Goal: Task Accomplishment & Management: Use online tool/utility

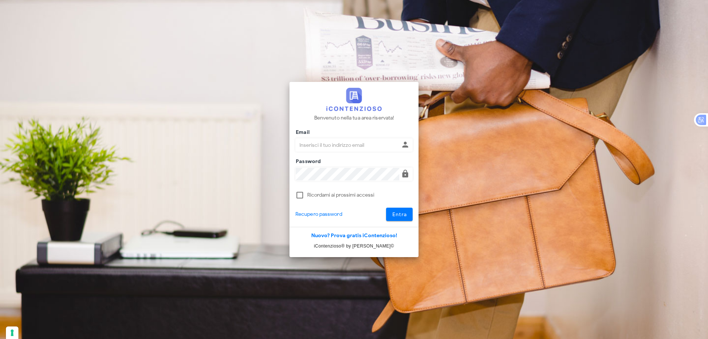
type input "dottbaronegiuseppe@gmail.com"
click at [395, 207] on div at bounding box center [354, 205] width 117 height 5
click at [399, 210] on button "Entra" at bounding box center [399, 214] width 27 height 13
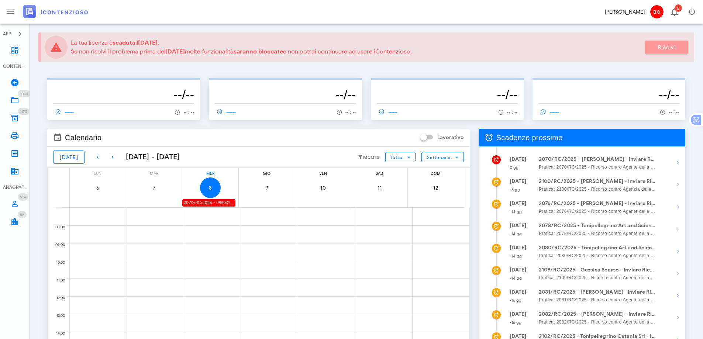
click at [678, 42] on link "Risolvi" at bounding box center [666, 47] width 43 height 13
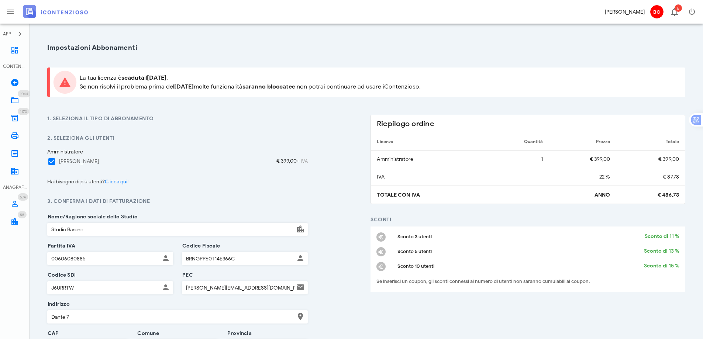
type input "97014"
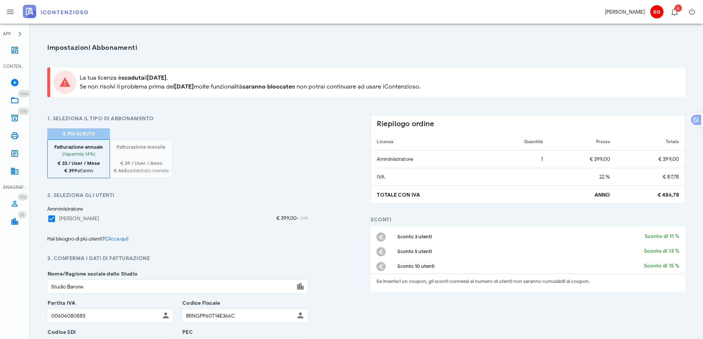
click at [158, 153] on div at bounding box center [141, 155] width 55 height 9
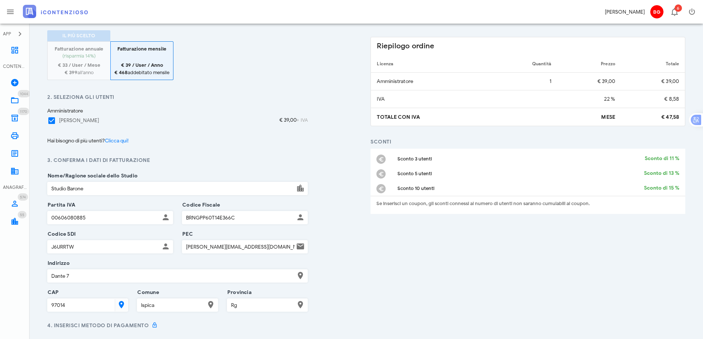
scroll to position [111, 0]
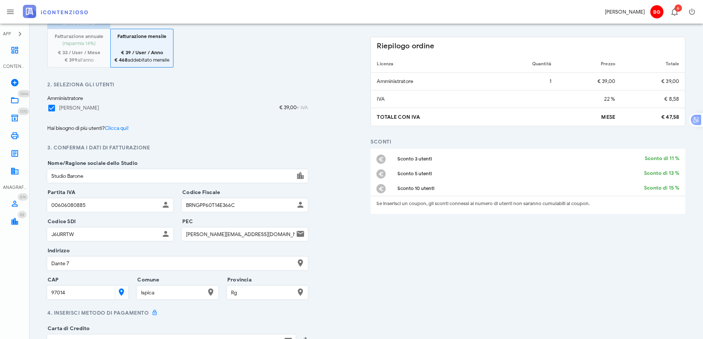
click at [97, 173] on input "Studio Barone" at bounding box center [171, 176] width 247 height 13
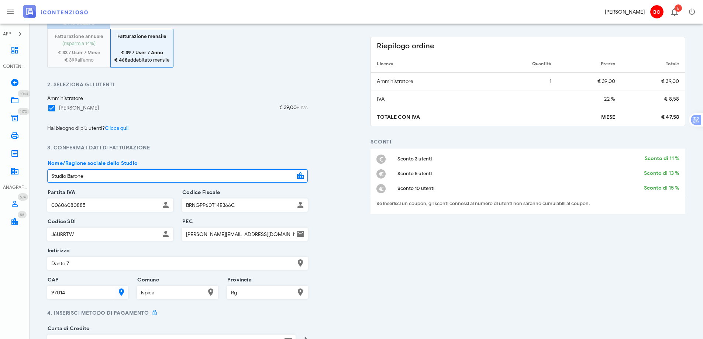
click at [97, 173] on input "Studio Barone" at bounding box center [171, 176] width 247 height 13
click at [98, 173] on input "Studio Barone" at bounding box center [171, 176] width 247 height 13
type input "Barone Giuseppe"
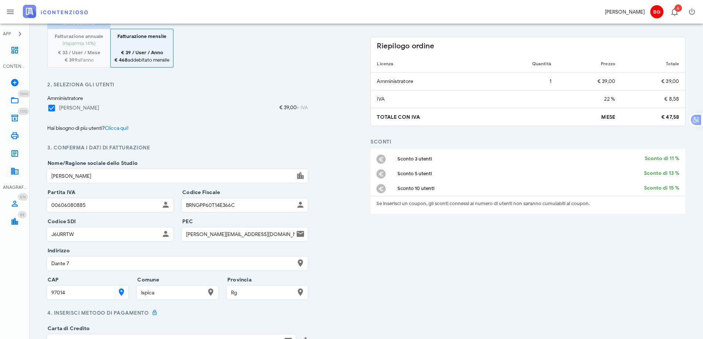
click at [232, 116] on div "2. Seleziona gli utenti Amministratore Giuseppe Barone € 39,00 + IVA" at bounding box center [177, 100] width 269 height 38
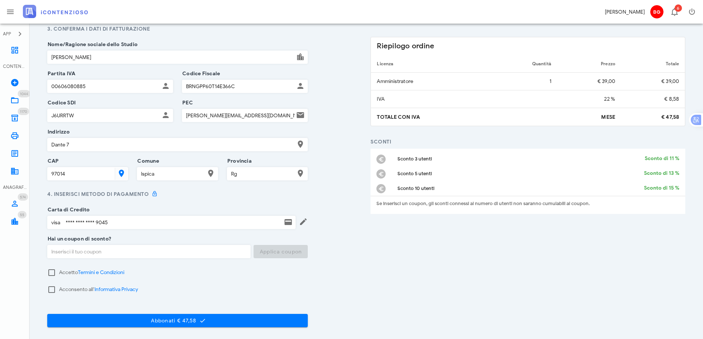
scroll to position [258, 0]
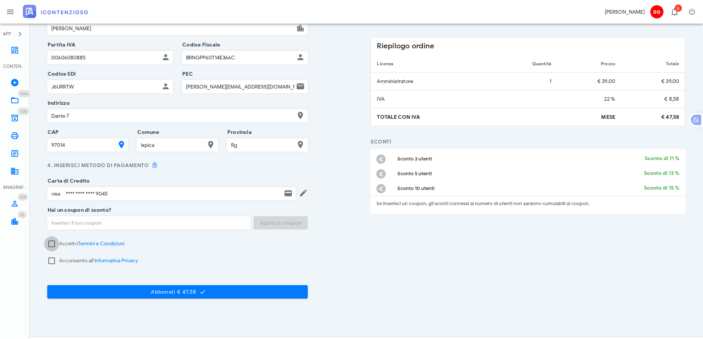
click at [53, 243] on div at bounding box center [51, 244] width 13 height 13
checkbox input "true"
click at [49, 262] on div at bounding box center [51, 261] width 13 height 13
checkbox input "true"
click at [139, 300] on div "Abbonati € 47,58" at bounding box center [177, 291] width 269 height 37
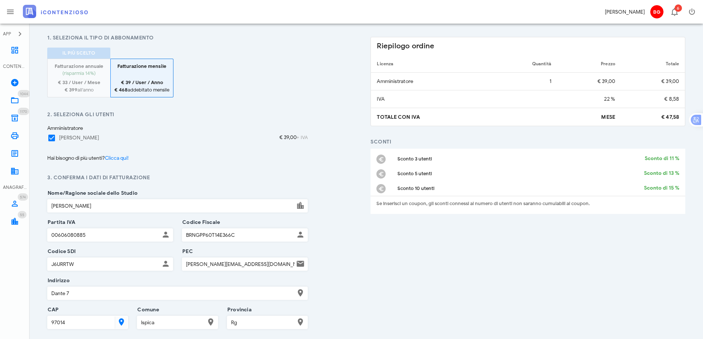
scroll to position [0, 0]
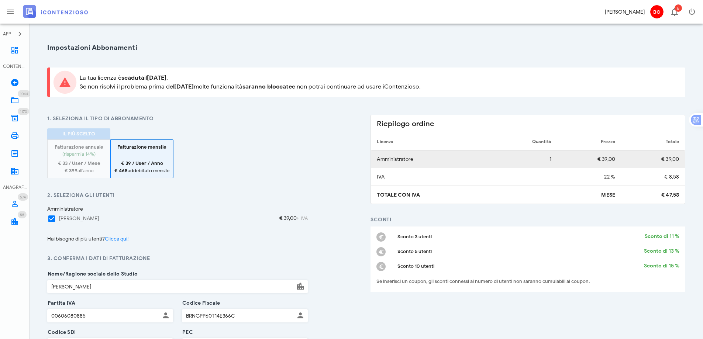
click at [553, 158] on td "1" at bounding box center [523, 160] width 67 height 18
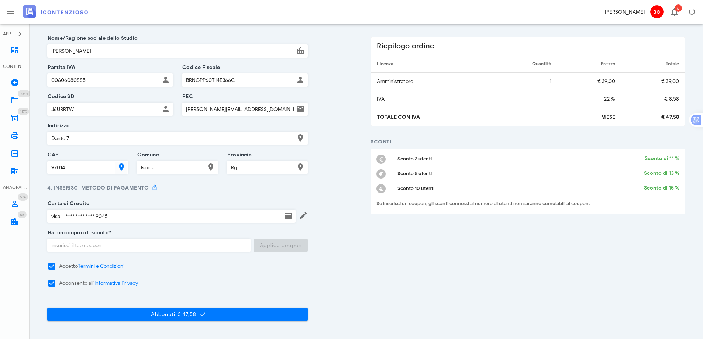
scroll to position [273, 0]
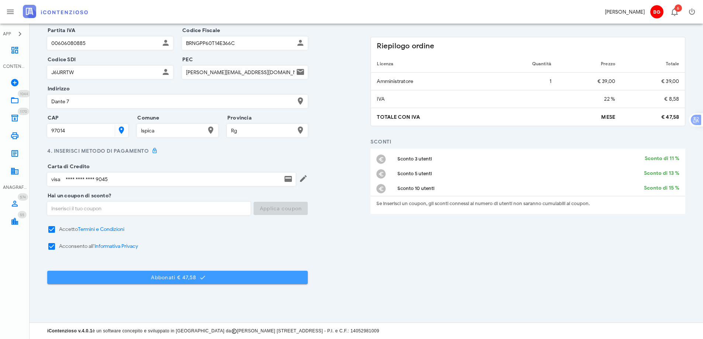
click at [186, 277] on span "Abbonati € 47,58" at bounding box center [177, 277] width 249 height 7
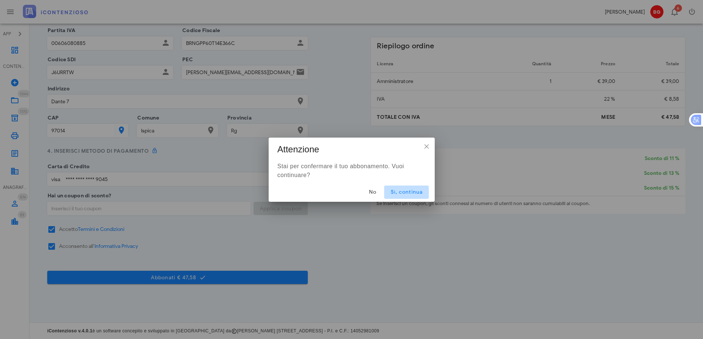
click at [396, 189] on button "Sì, continua" at bounding box center [406, 192] width 44 height 13
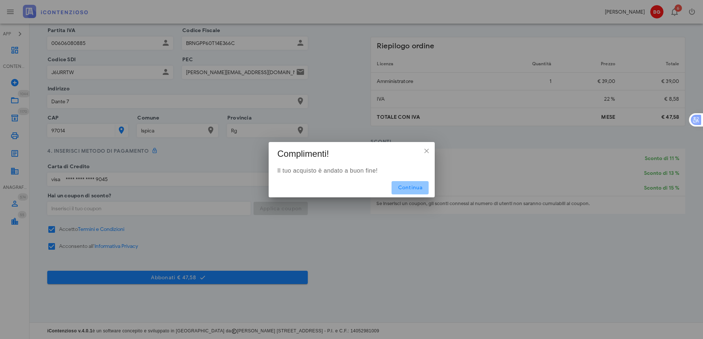
click at [420, 188] on span "Continua" at bounding box center [409, 187] width 25 height 6
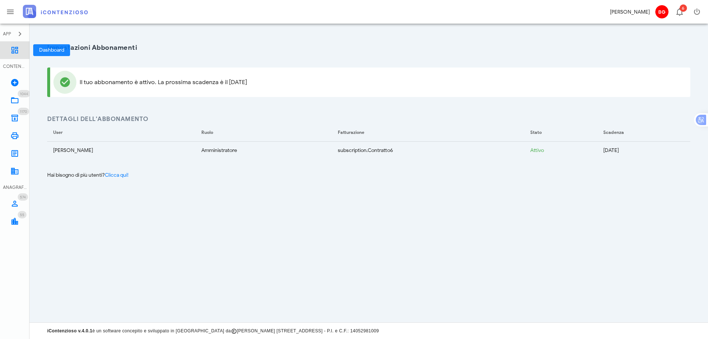
click at [19, 48] on link "Dashboard" at bounding box center [15, 50] width 30 height 18
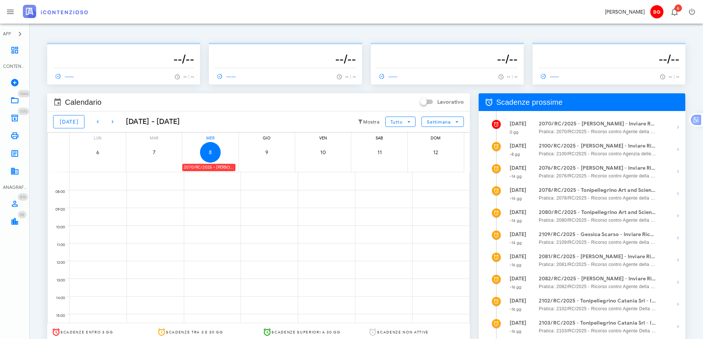
click at [218, 170] on div "2070/RC/2025 - [PERSON_NAME] - Inviare Ricorso" at bounding box center [208, 167] width 53 height 7
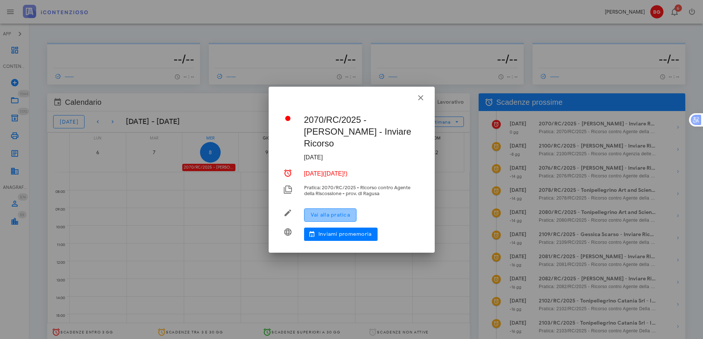
click at [343, 212] on span "Vai alla pratica" at bounding box center [330, 215] width 40 height 6
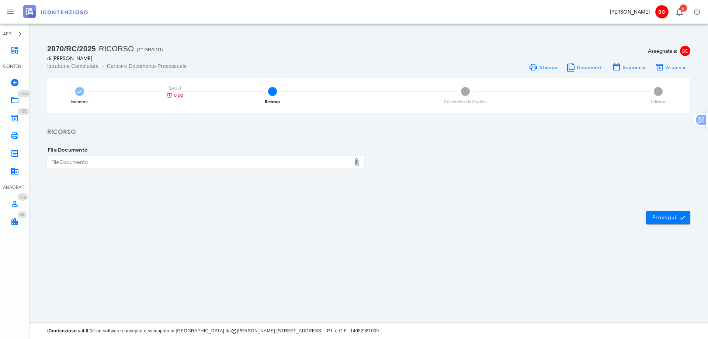
click at [153, 166] on div "File Documento" at bounding box center [200, 162] width 304 height 12
type input "C:\fakepath\ricorso.pdf"
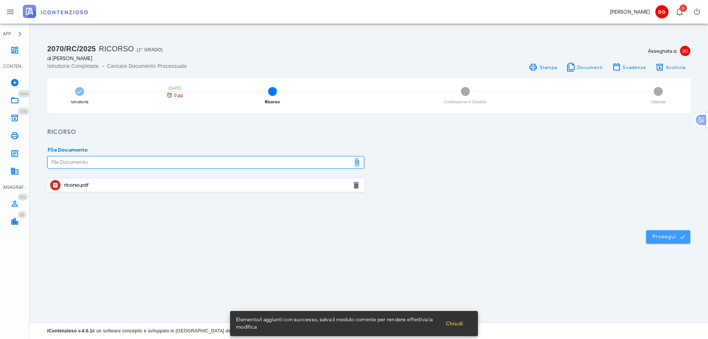
click at [654, 242] on button "Prosegui" at bounding box center [668, 236] width 44 height 13
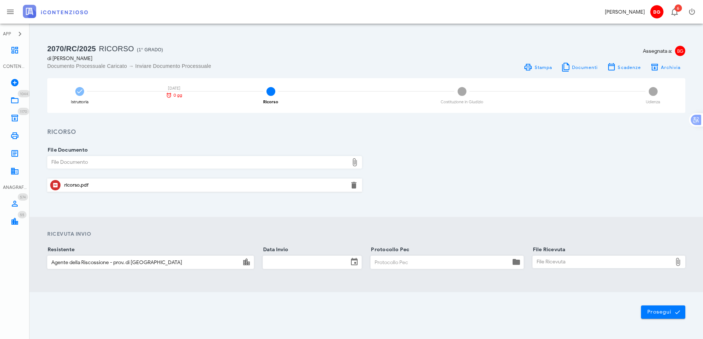
click at [315, 263] on input "Data Invio" at bounding box center [305, 262] width 85 height 13
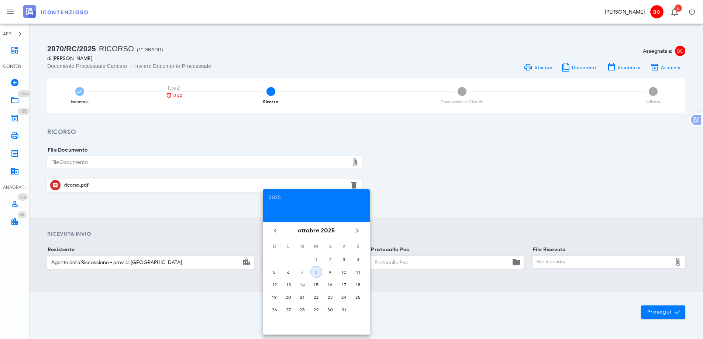
click at [316, 273] on div "8" at bounding box center [316, 272] width 11 height 6
type input "08/10/2025"
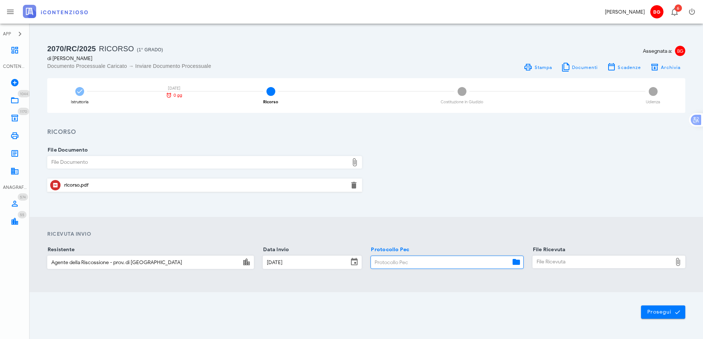
click at [393, 260] on input "Protocollo Pec" at bounding box center [440, 262] width 139 height 13
type input "08102025"
click at [565, 265] on div "File Ricevuta" at bounding box center [602, 262] width 139 height 12
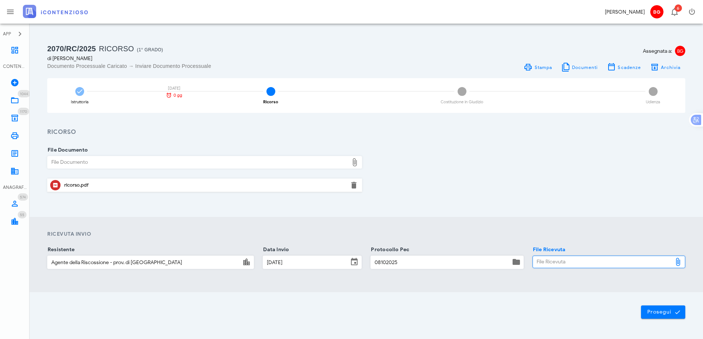
type input "C:\fakepath\consegna pec.pdf"
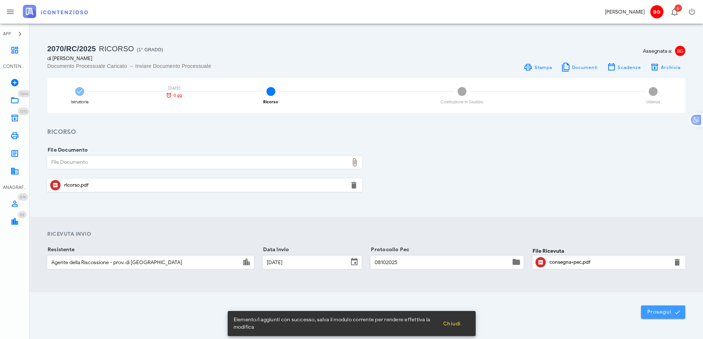
click at [662, 310] on span "Prosegui" at bounding box center [663, 312] width 32 height 7
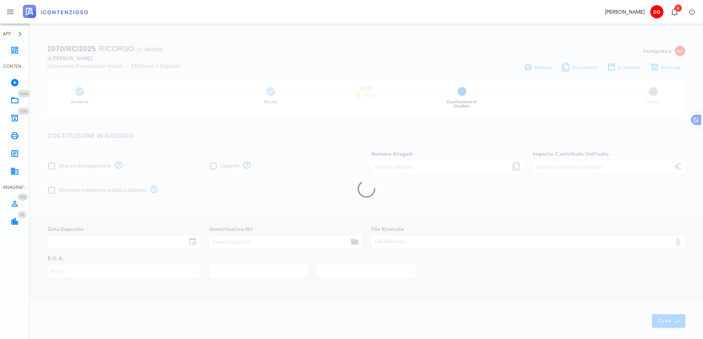
type input "120,00"
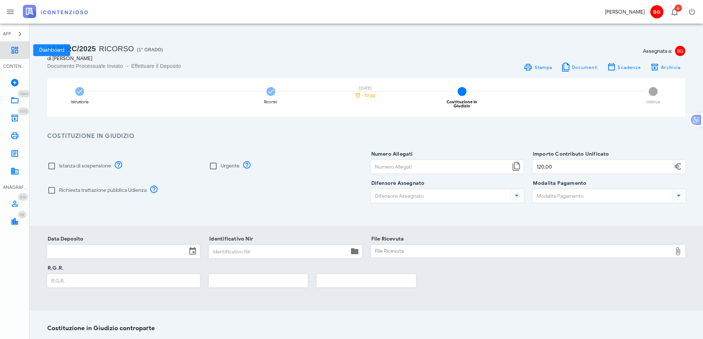
click at [4, 53] on link "Dashboard" at bounding box center [15, 50] width 30 height 18
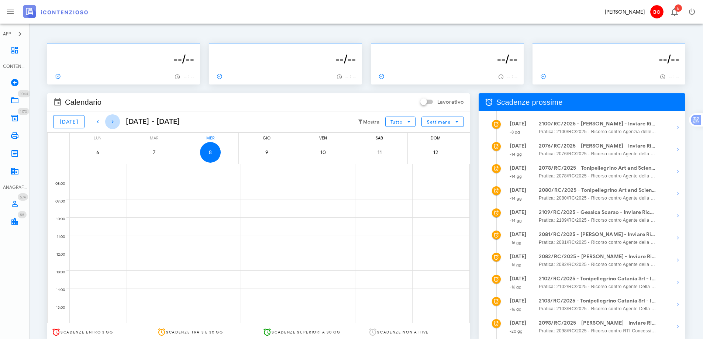
click at [108, 123] on icon "button" at bounding box center [112, 121] width 9 height 9
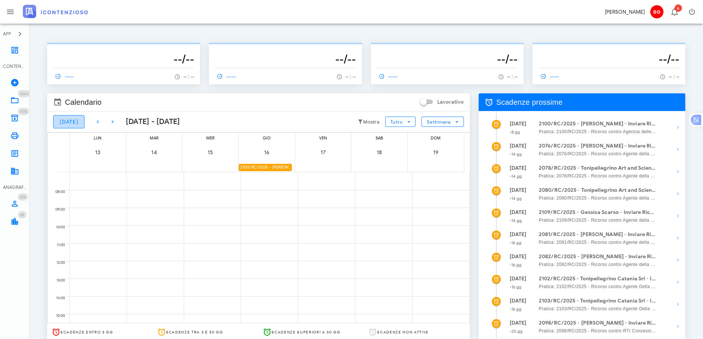
click at [73, 121] on span "[DATE]" at bounding box center [68, 122] width 19 height 6
click at [68, 126] on button "[DATE]" at bounding box center [68, 121] width 31 height 13
